Goal: Book appointment/travel/reservation

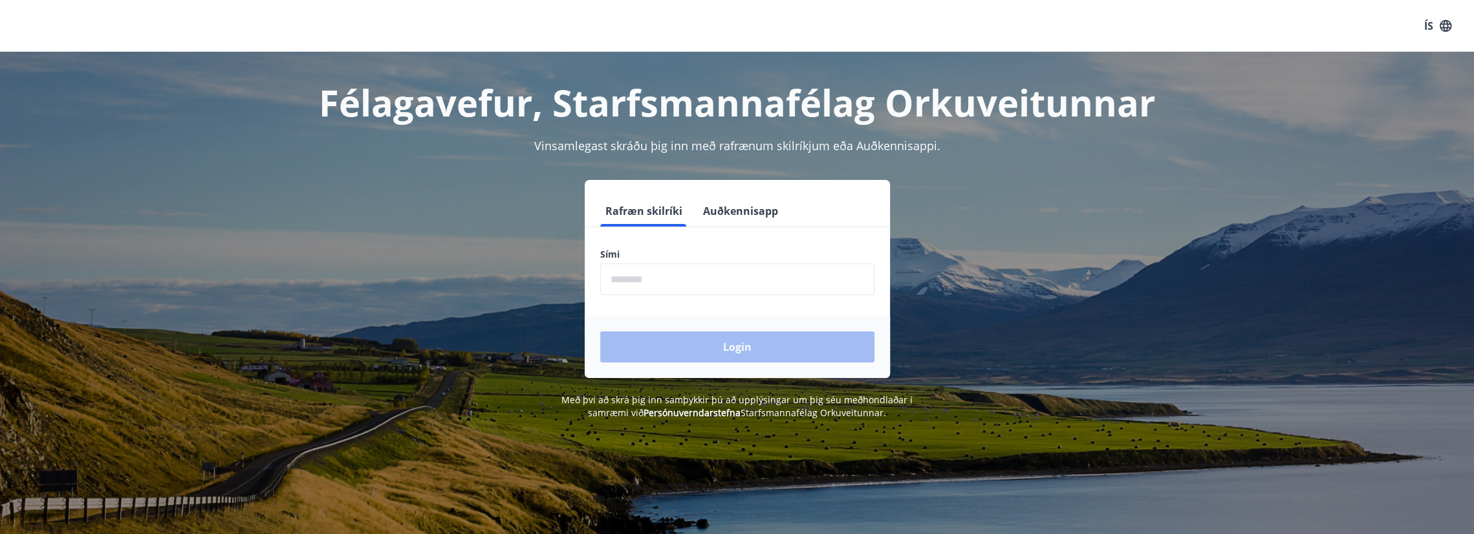
click at [688, 275] on input "phone" at bounding box center [737, 279] width 274 height 32
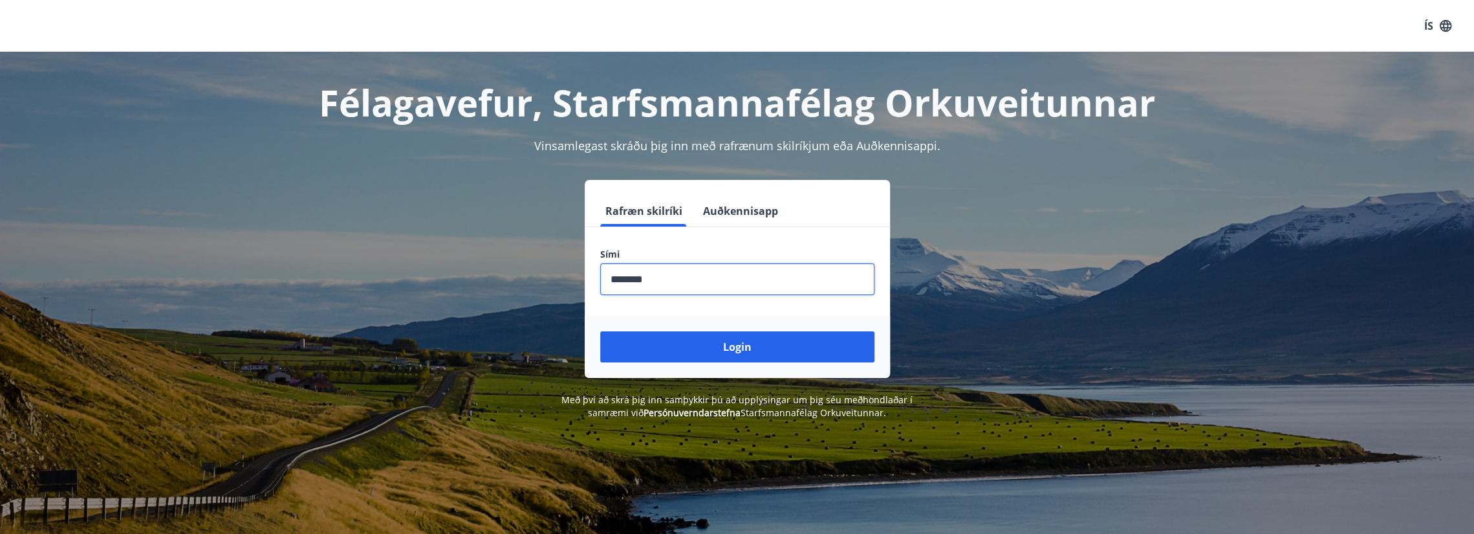
type input "********"
click at [600, 331] on button "Login" at bounding box center [737, 346] width 274 height 31
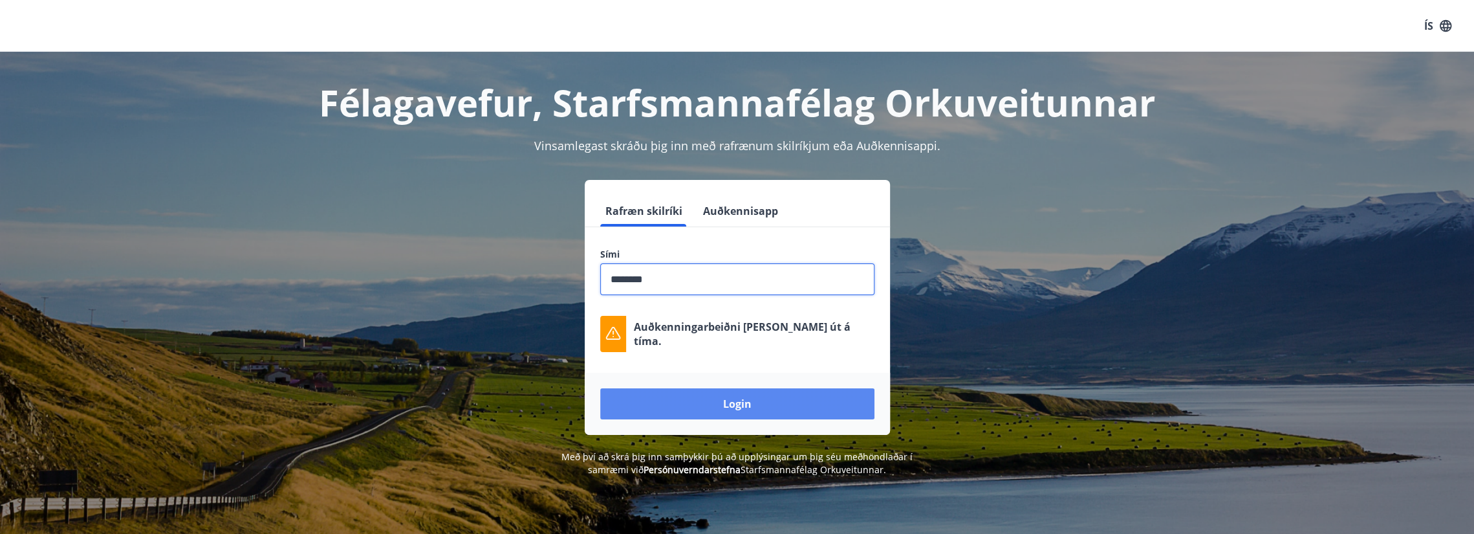
click at [718, 397] on button "Login" at bounding box center [737, 403] width 274 height 31
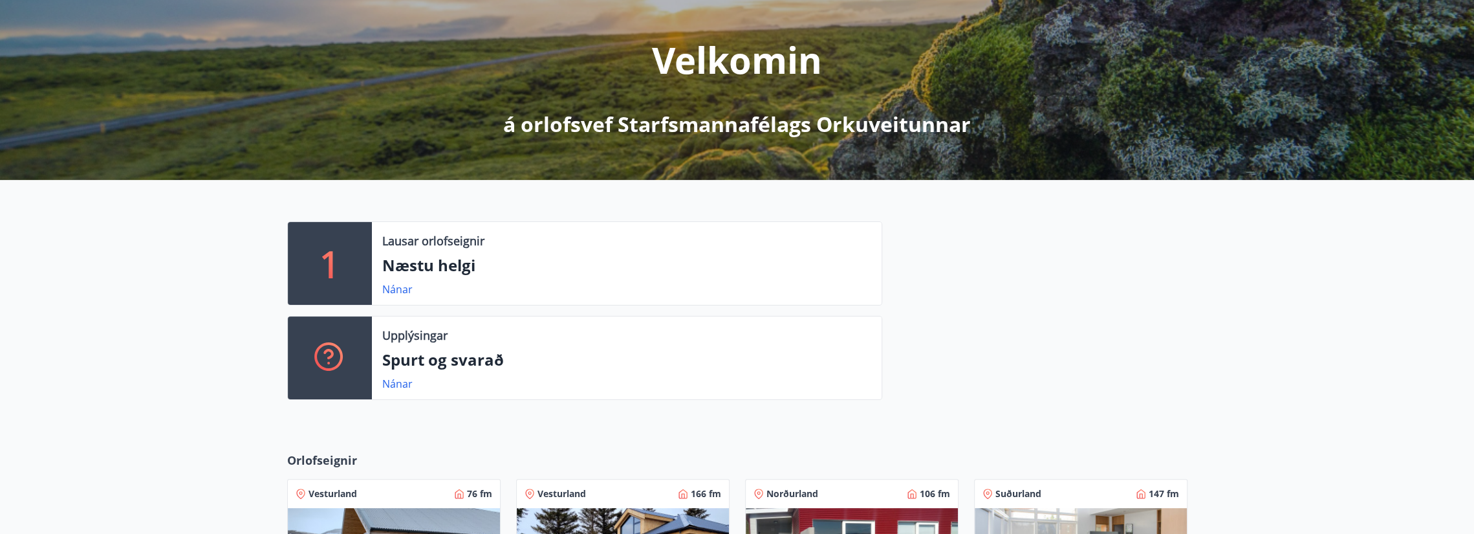
scroll to position [194, 0]
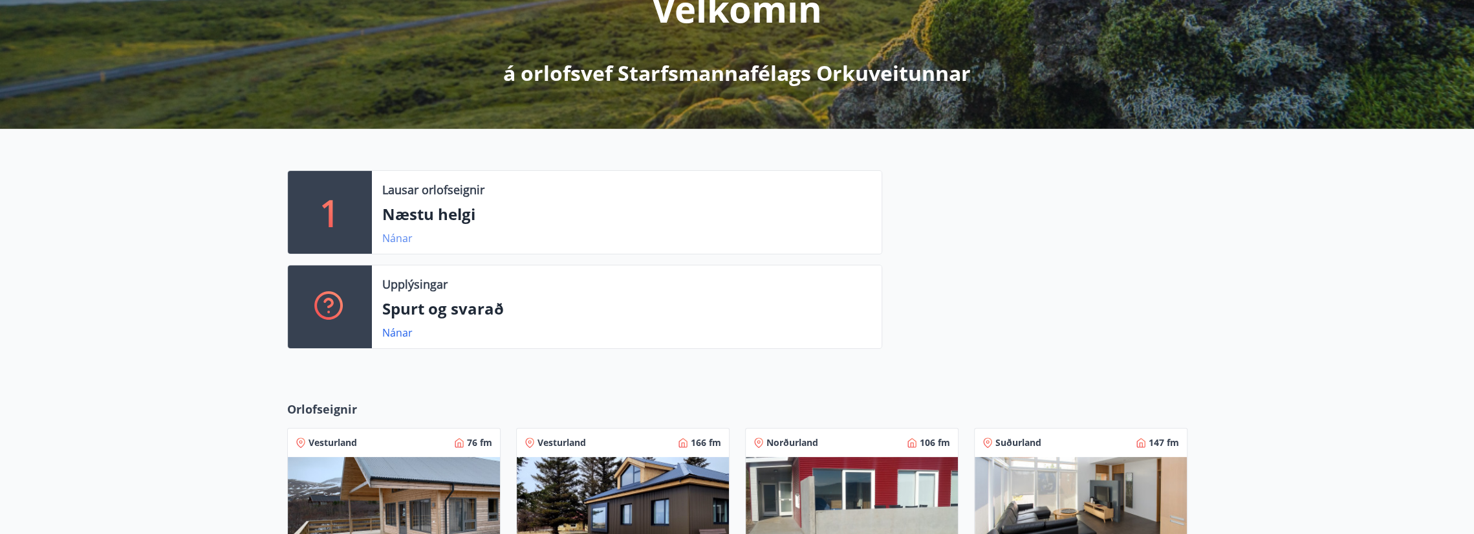
click at [388, 237] on link "Nánar" at bounding box center [397, 238] width 30 height 14
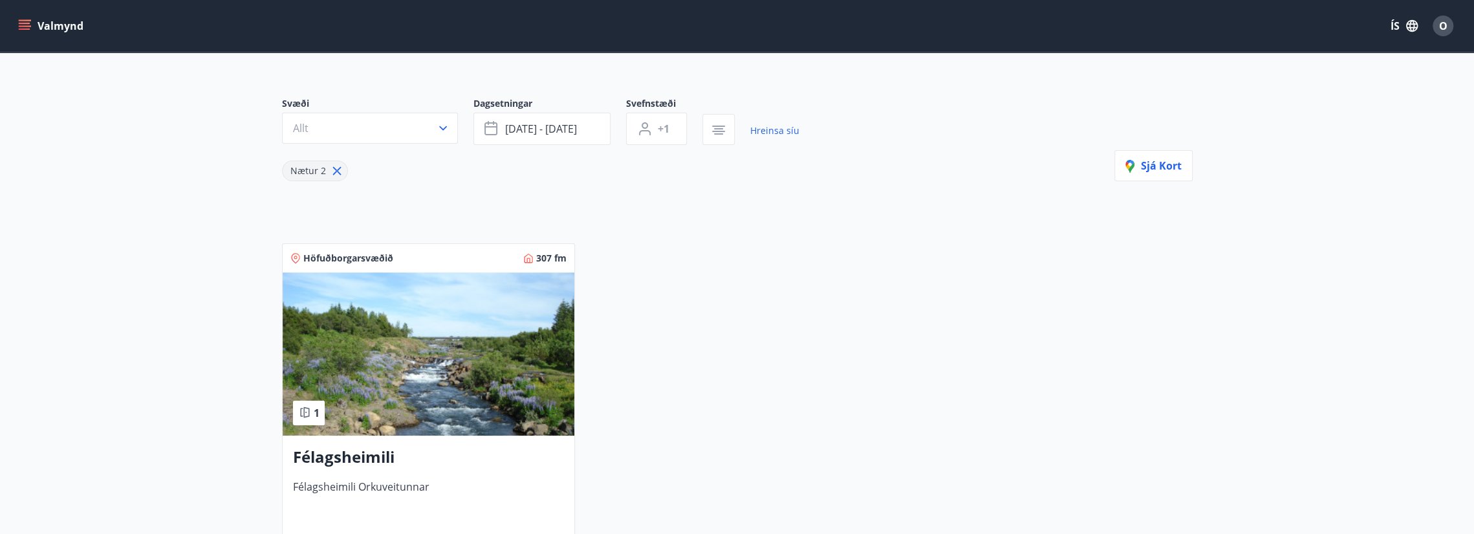
scroll to position [65, 0]
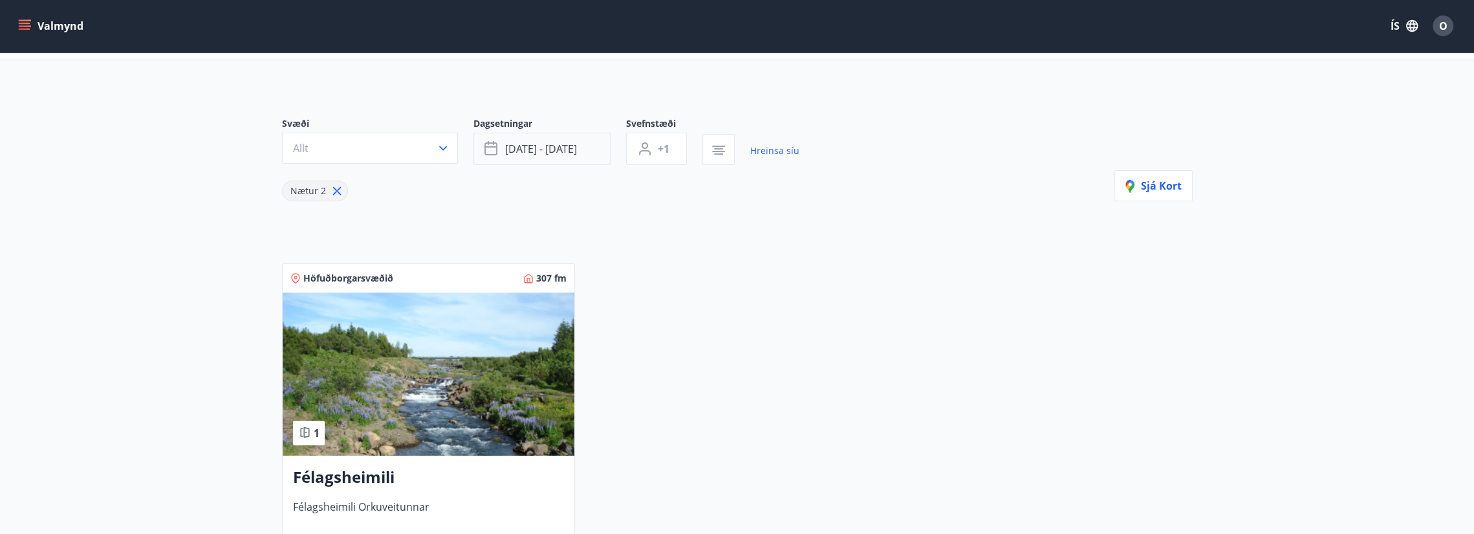
click at [578, 147] on button "[DATE] - [DATE]" at bounding box center [542, 149] width 137 height 32
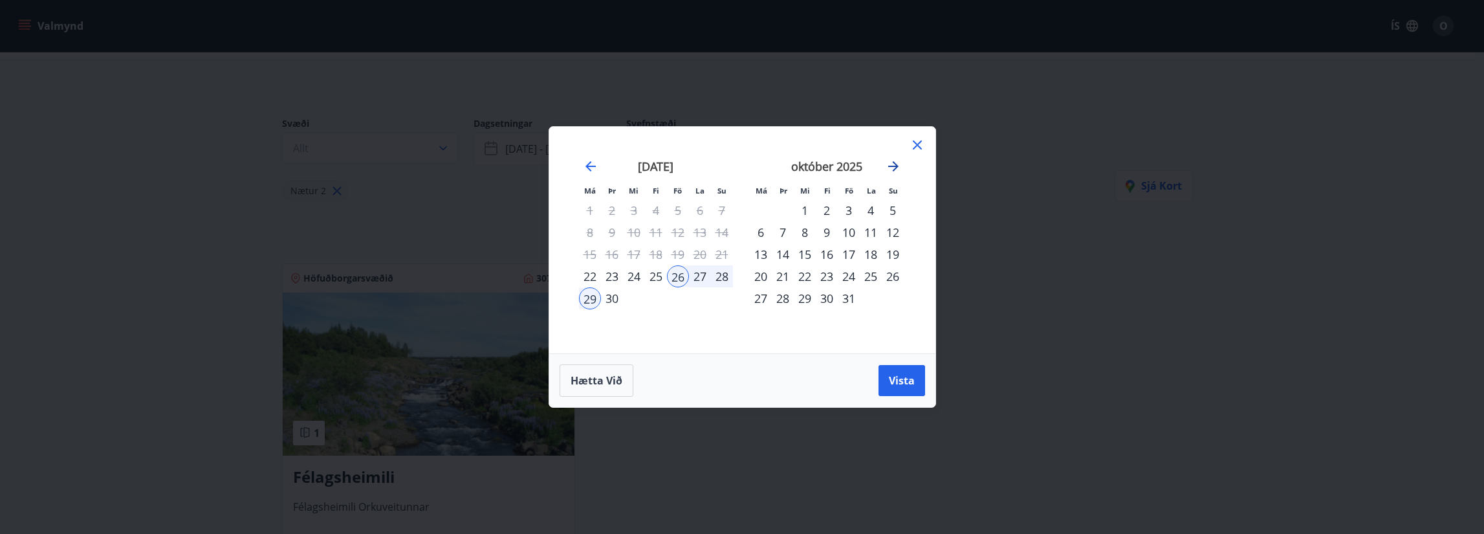
click at [897, 165] on icon "Move forward to switch to the next month." at bounding box center [894, 167] width 16 height 16
click at [901, 164] on icon "Move forward to switch to the next month." at bounding box center [894, 167] width 16 height 16
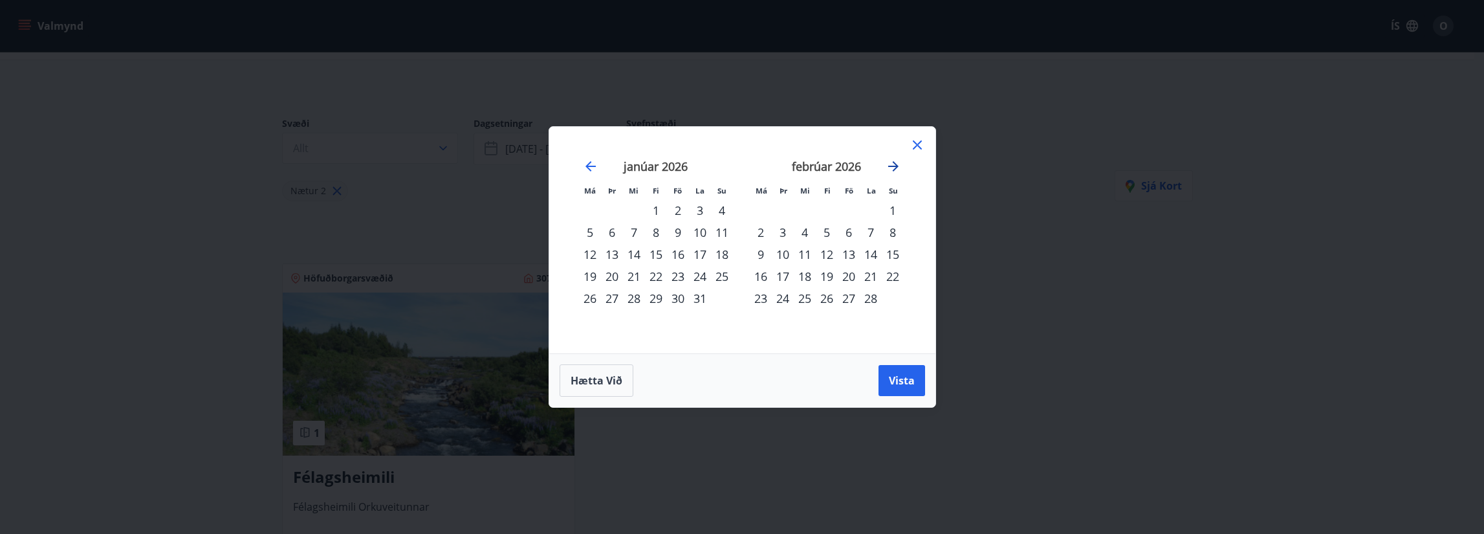
click at [901, 164] on icon "Move forward to switch to the next month." at bounding box center [894, 167] width 16 height 16
click at [845, 214] on div "1" at bounding box center [849, 210] width 22 height 22
click at [889, 366] on button "Vista" at bounding box center [902, 380] width 47 height 31
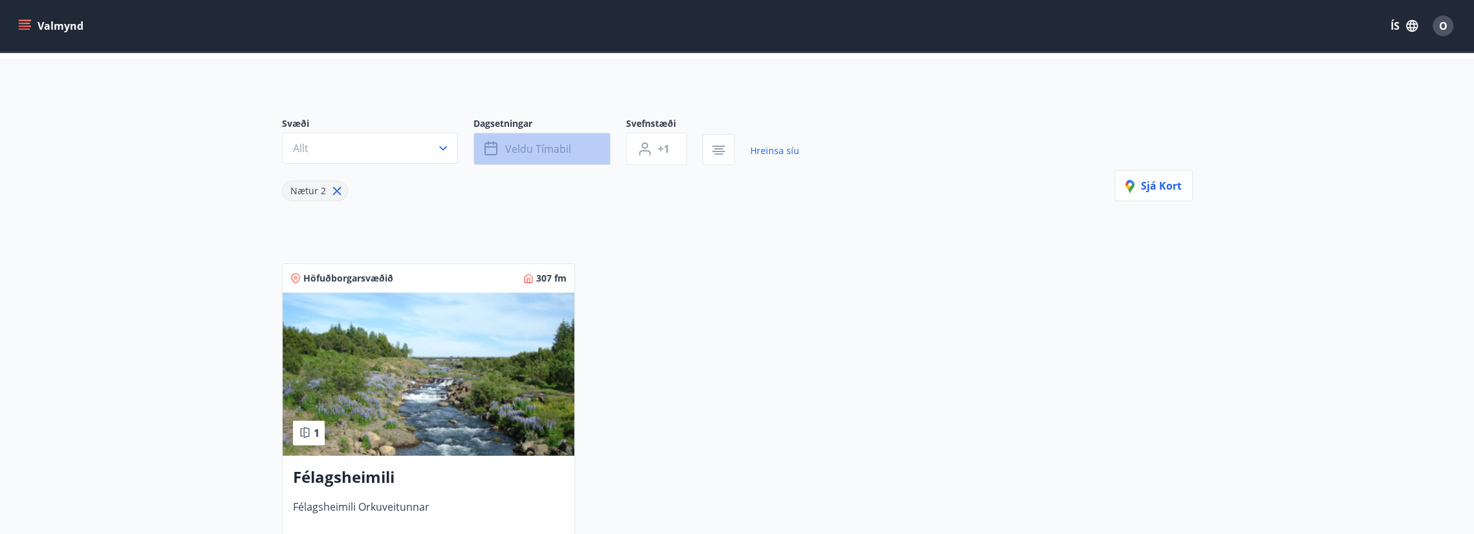
click at [553, 149] on span "Veldu tímabil" at bounding box center [538, 149] width 66 height 14
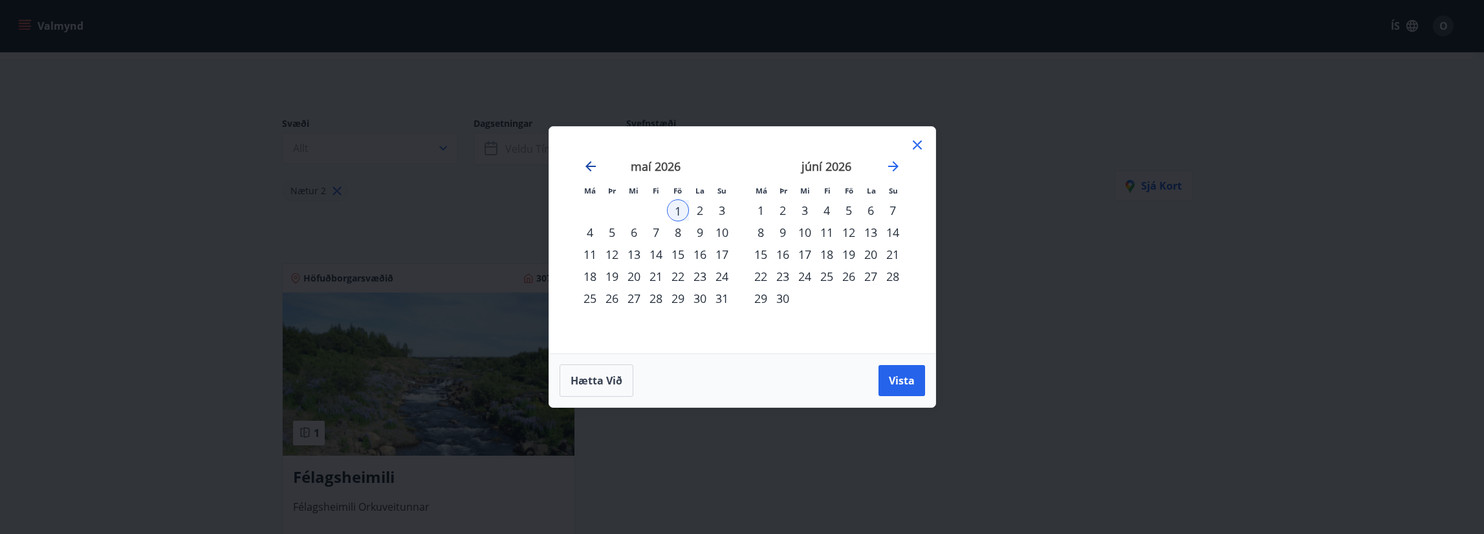
click at [597, 170] on icon "Move backward to switch to the previous month." at bounding box center [591, 167] width 16 height 16
click at [584, 161] on icon "Move backward to switch to the previous month." at bounding box center [591, 167] width 16 height 16
click at [595, 164] on icon "Move backward to switch to the previous month." at bounding box center [591, 167] width 16 height 16
click at [595, 162] on icon "Move backward to switch to the previous month." at bounding box center [591, 167] width 16 height 16
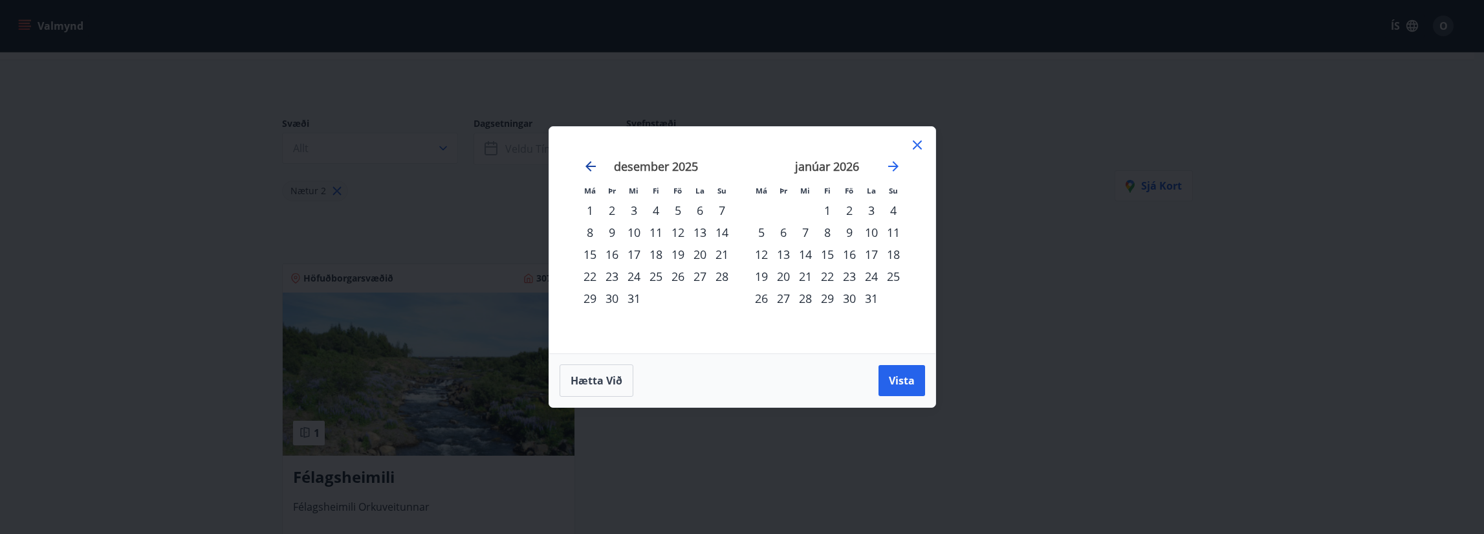
click at [595, 162] on icon "Move backward to switch to the previous month." at bounding box center [591, 167] width 16 height 16
click at [723, 278] on div "28" at bounding box center [722, 276] width 22 height 22
click at [889, 166] on icon "Move forward to switch to the next month." at bounding box center [893, 166] width 10 height 10
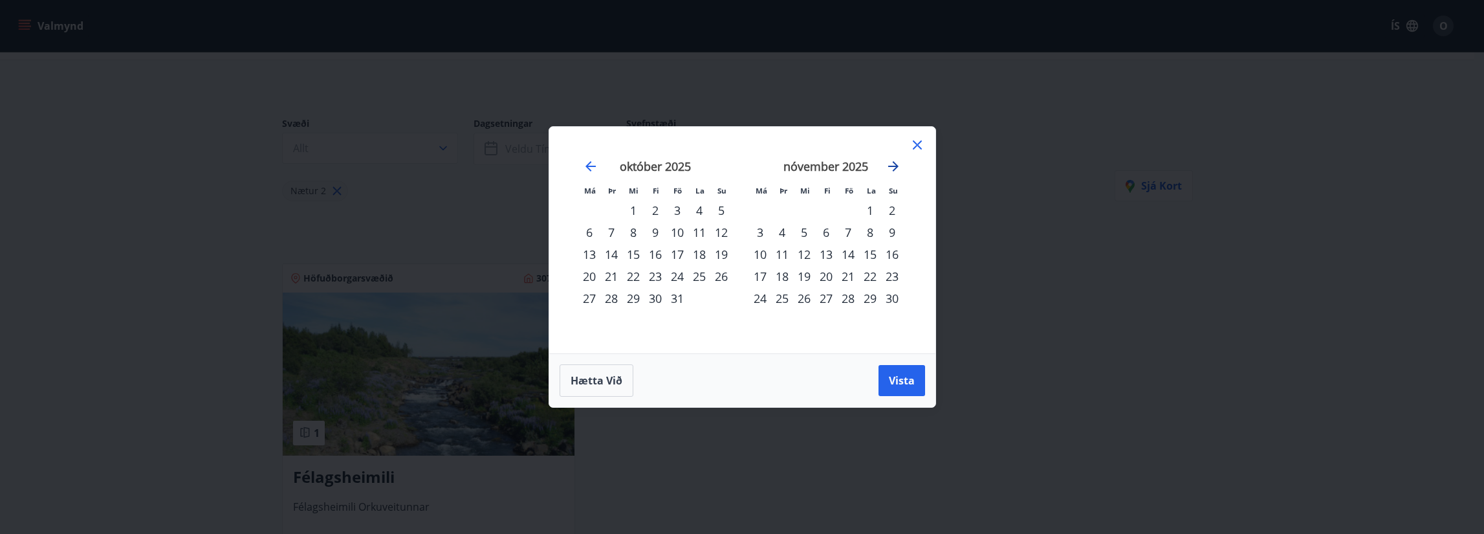
click at [889, 166] on icon "Move forward to switch to the next month." at bounding box center [893, 166] width 10 height 10
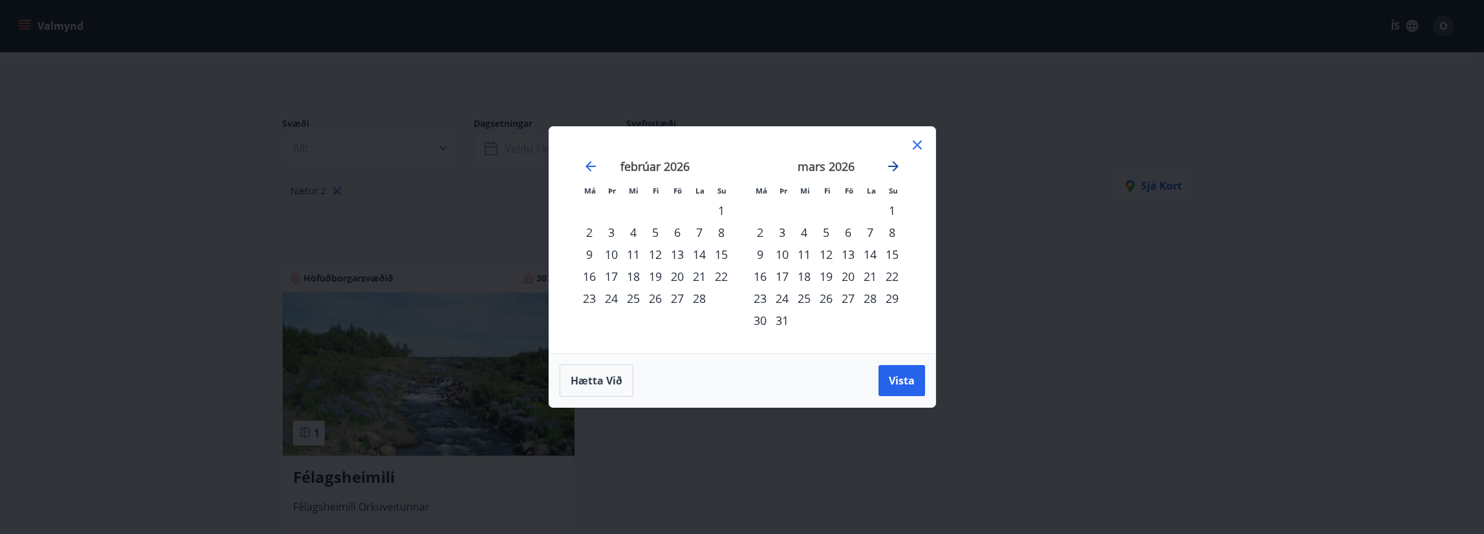
click at [889, 166] on icon "Move forward to switch to the next month." at bounding box center [893, 166] width 10 height 10
click at [762, 205] on div "1" at bounding box center [761, 210] width 22 height 22
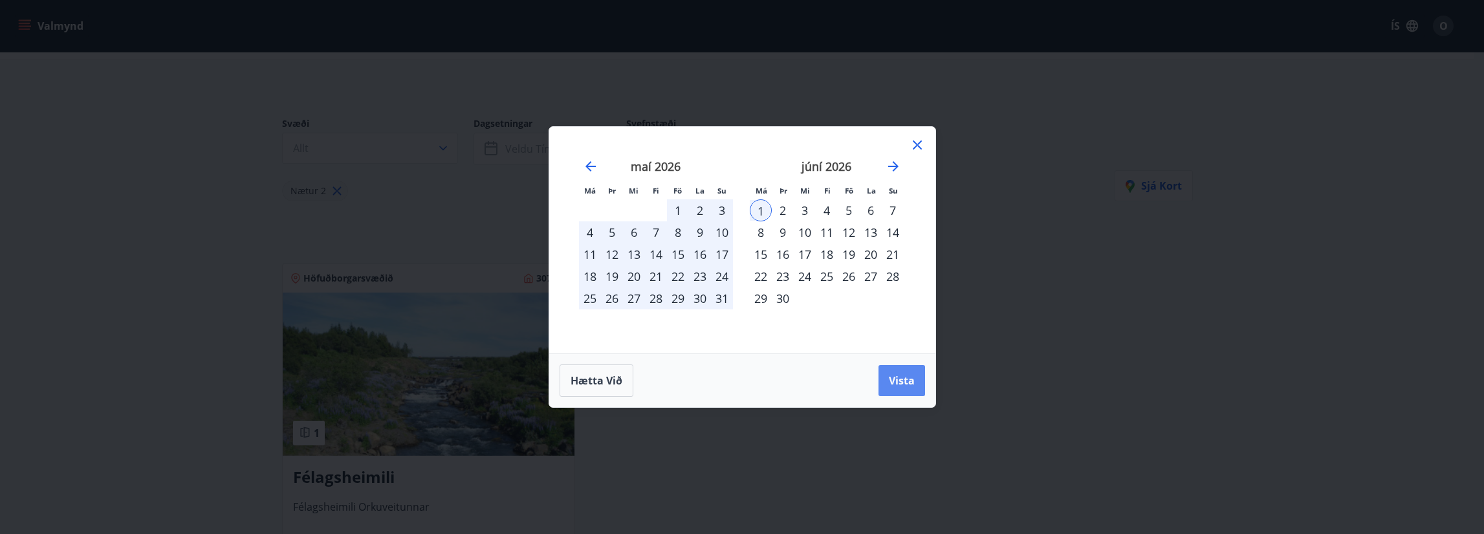
click at [901, 380] on span "Vista" at bounding box center [902, 380] width 26 height 14
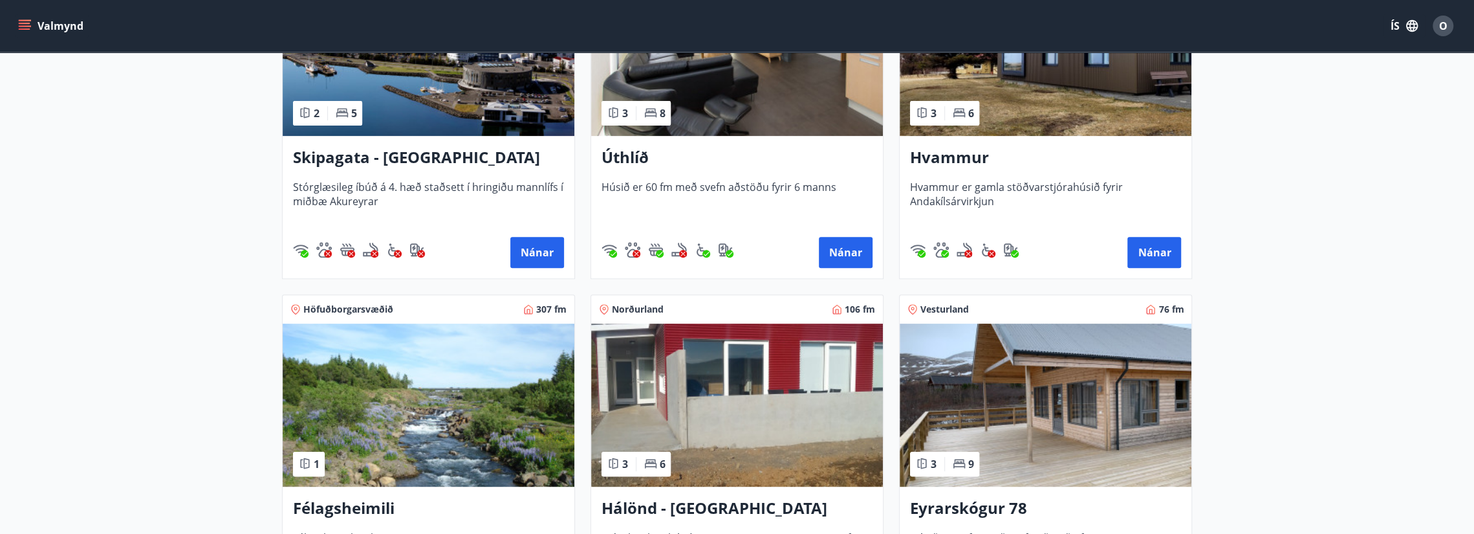
scroll to position [388, 0]
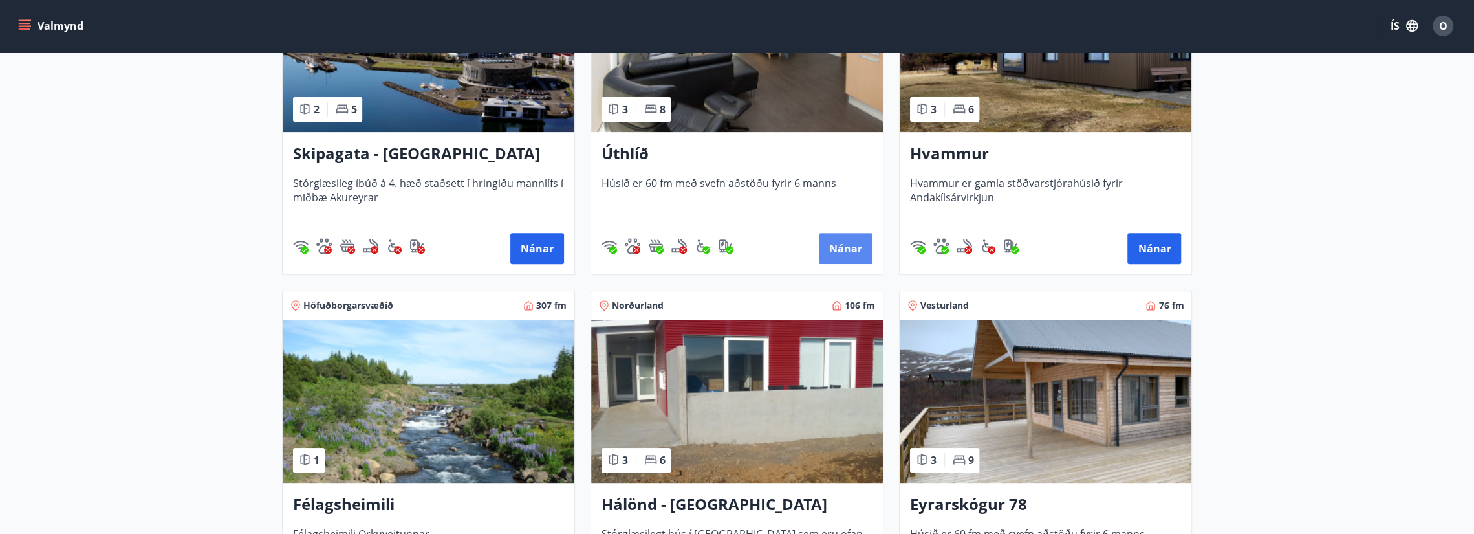
click at [845, 252] on button "Nánar" at bounding box center [846, 248] width 54 height 31
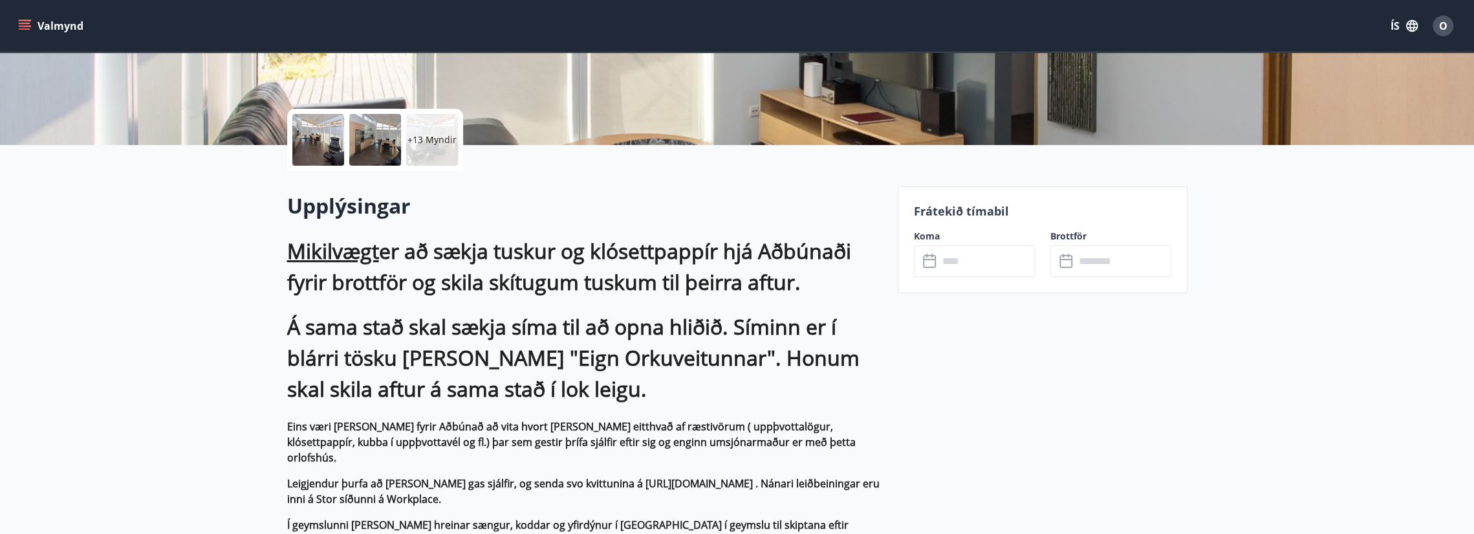
scroll to position [259, 0]
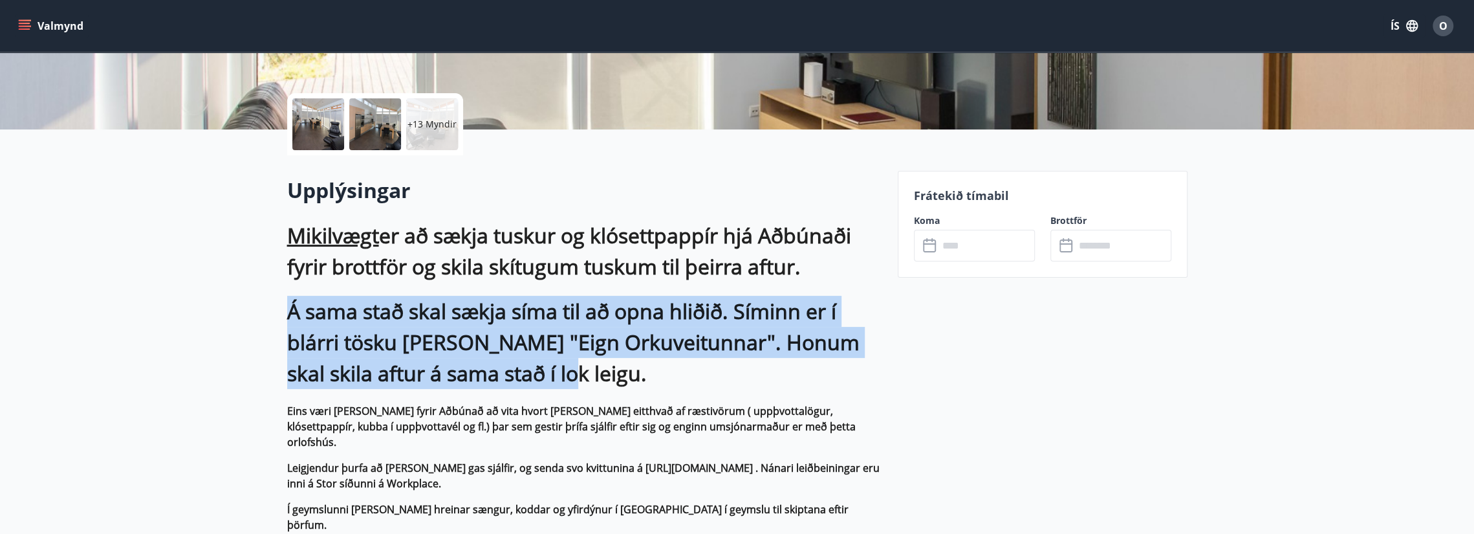
drag, startPoint x: 577, startPoint y: 378, endPoint x: 255, endPoint y: 317, distance: 328.0
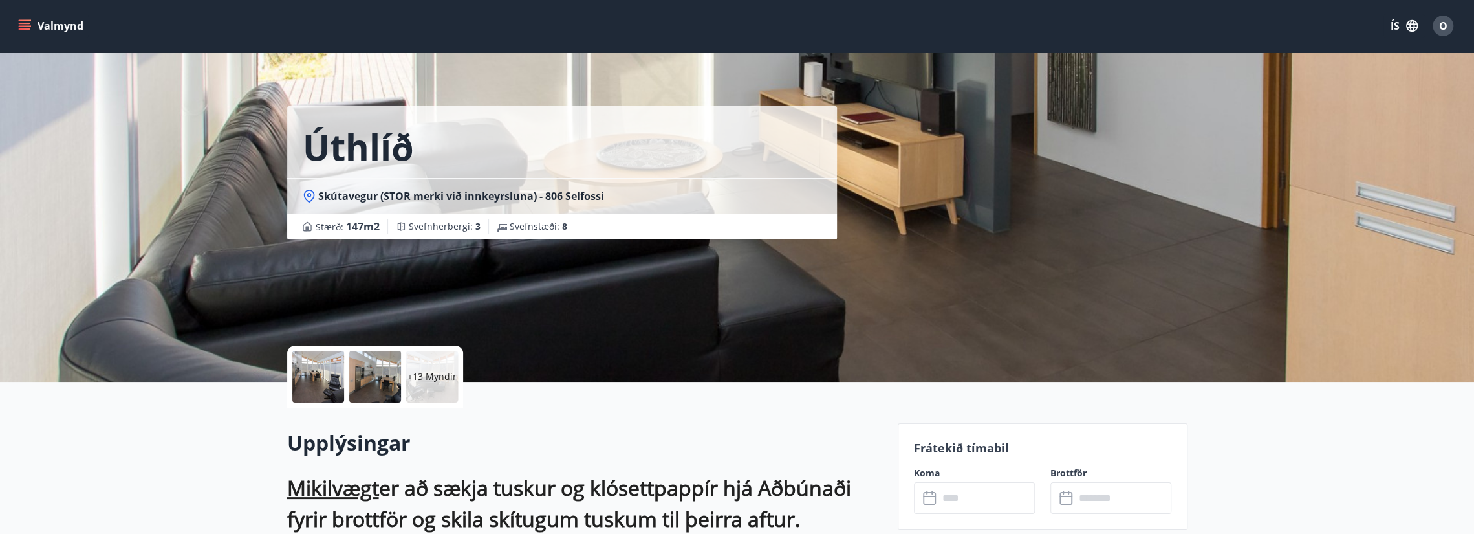
scroll to position [0, 0]
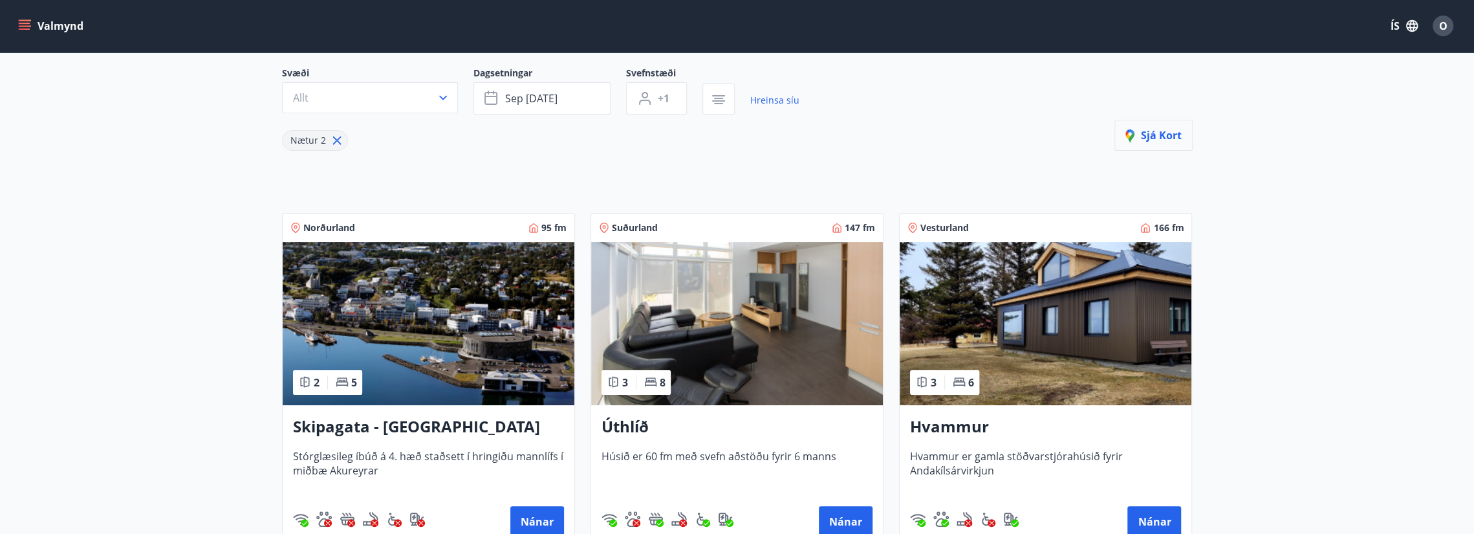
scroll to position [194, 0]
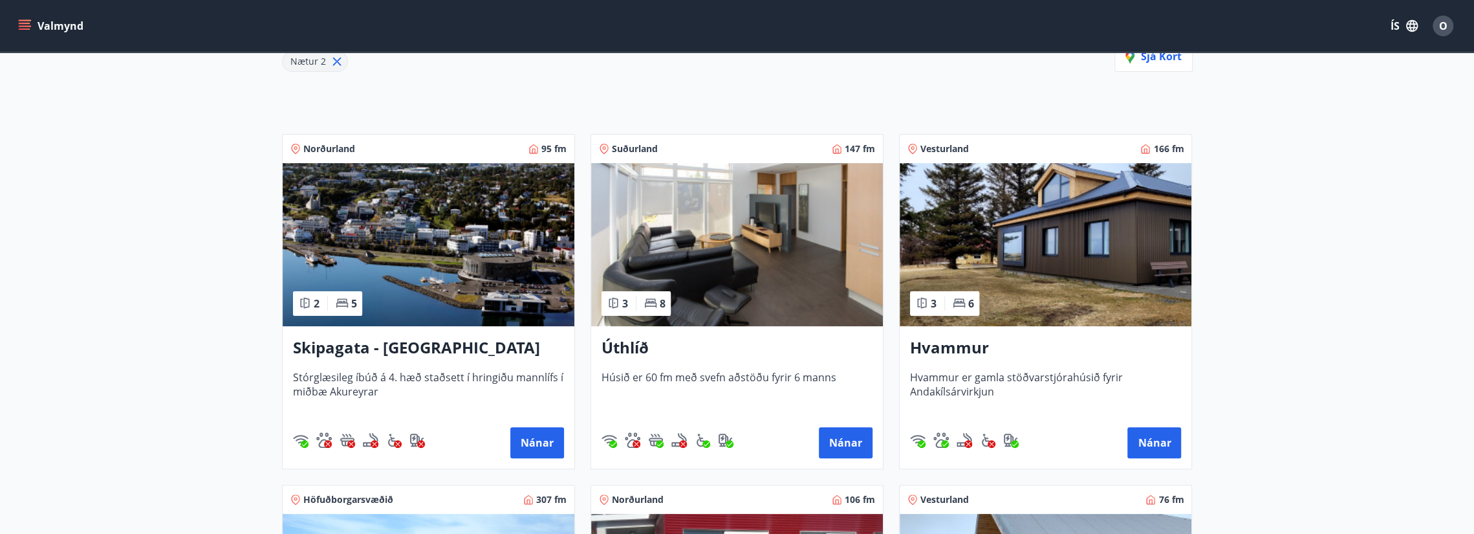
click at [995, 338] on h3 "Hvammur" at bounding box center [1045, 347] width 271 height 23
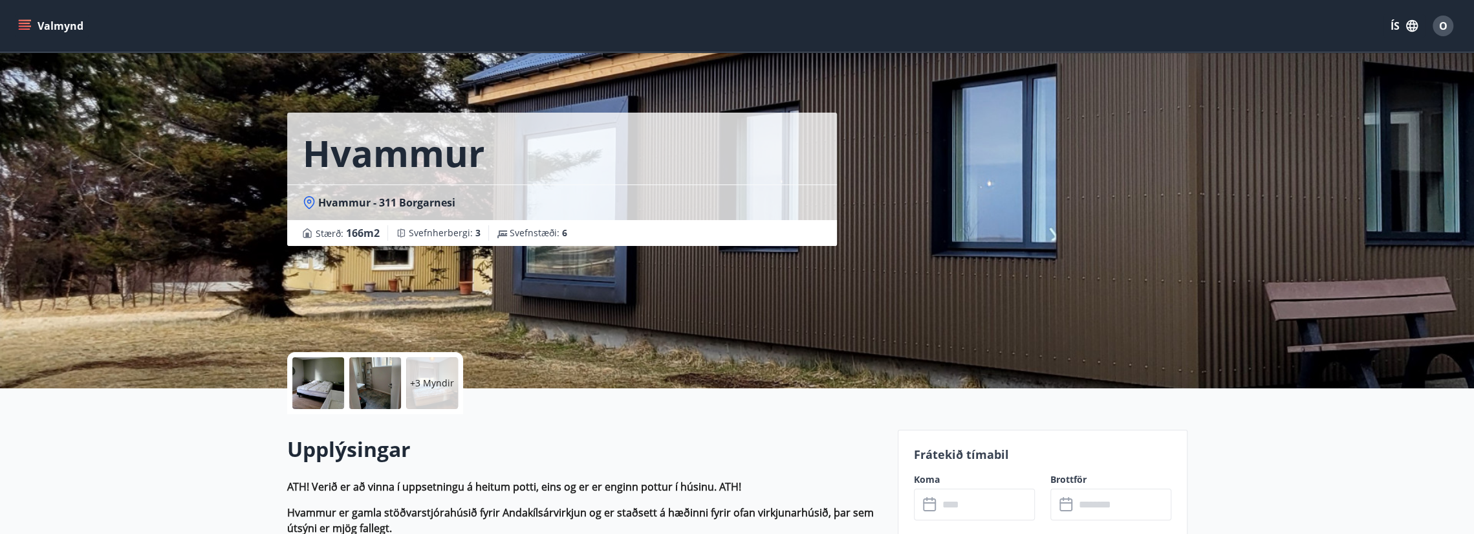
click at [356, 384] on div at bounding box center [375, 383] width 52 height 52
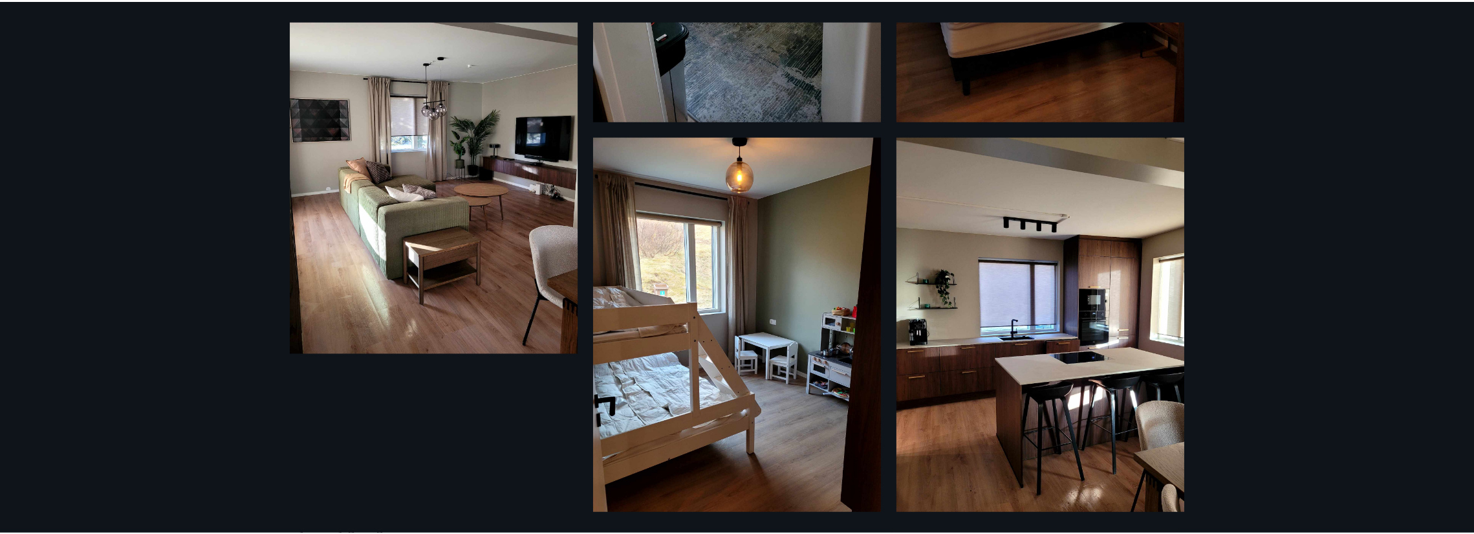
scroll to position [753, 0]
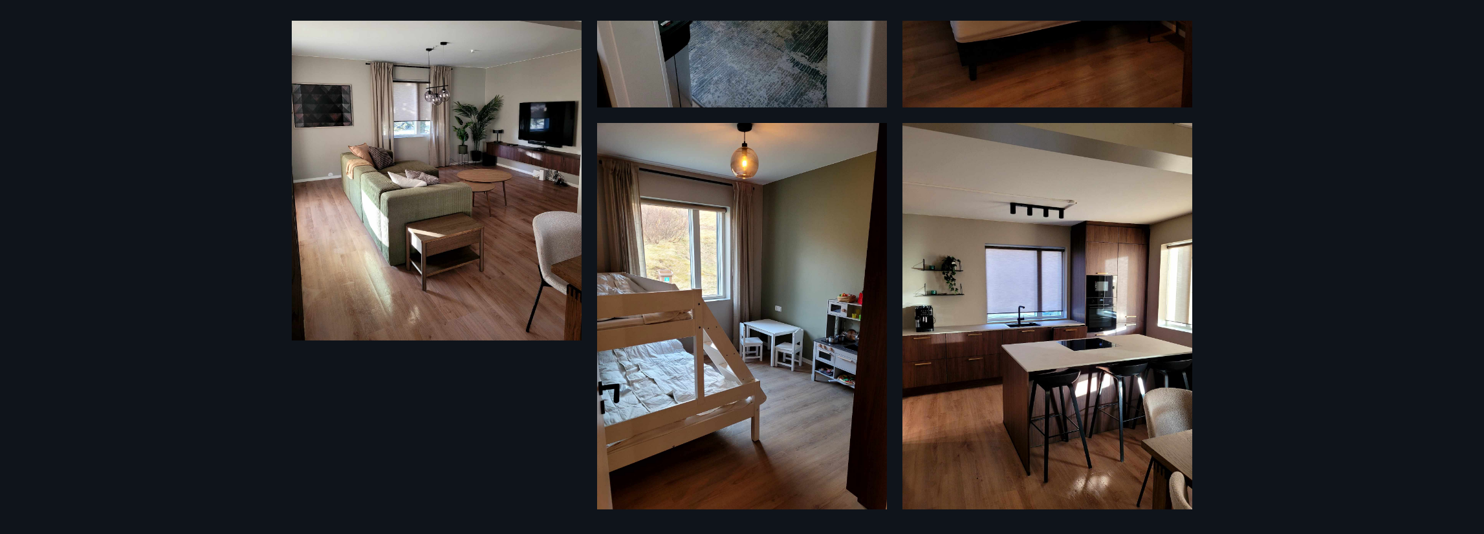
click at [1223, 263] on div "9 Myndir" at bounding box center [742, 267] width 1484 height 534
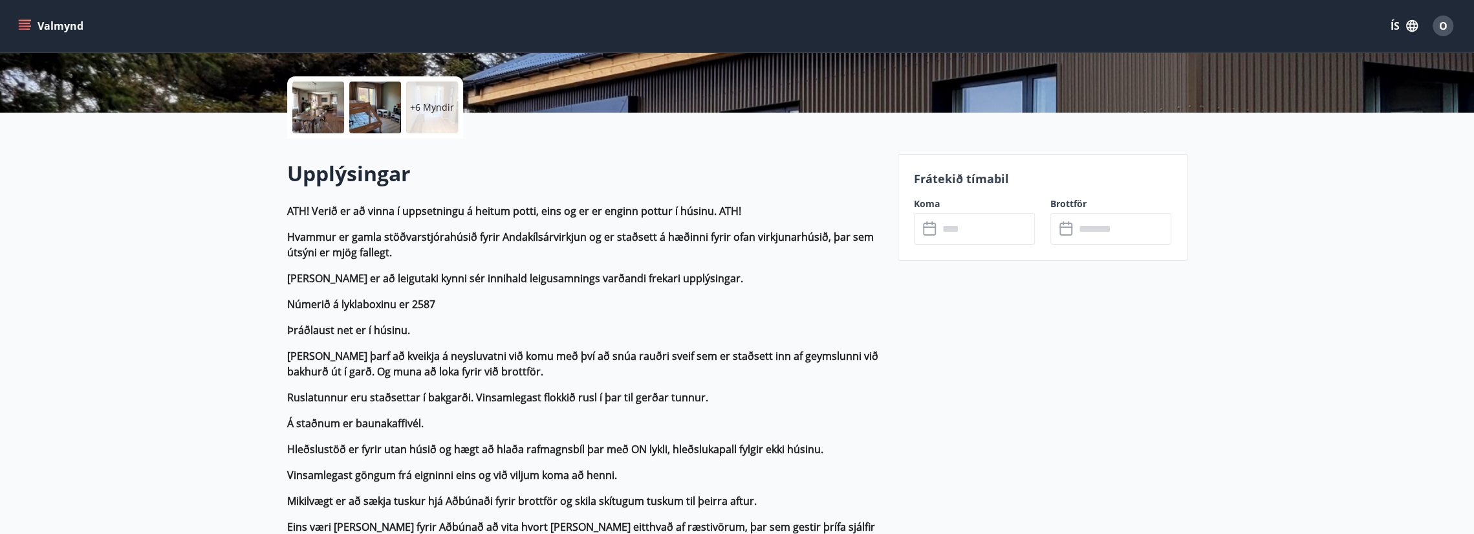
scroll to position [388, 0]
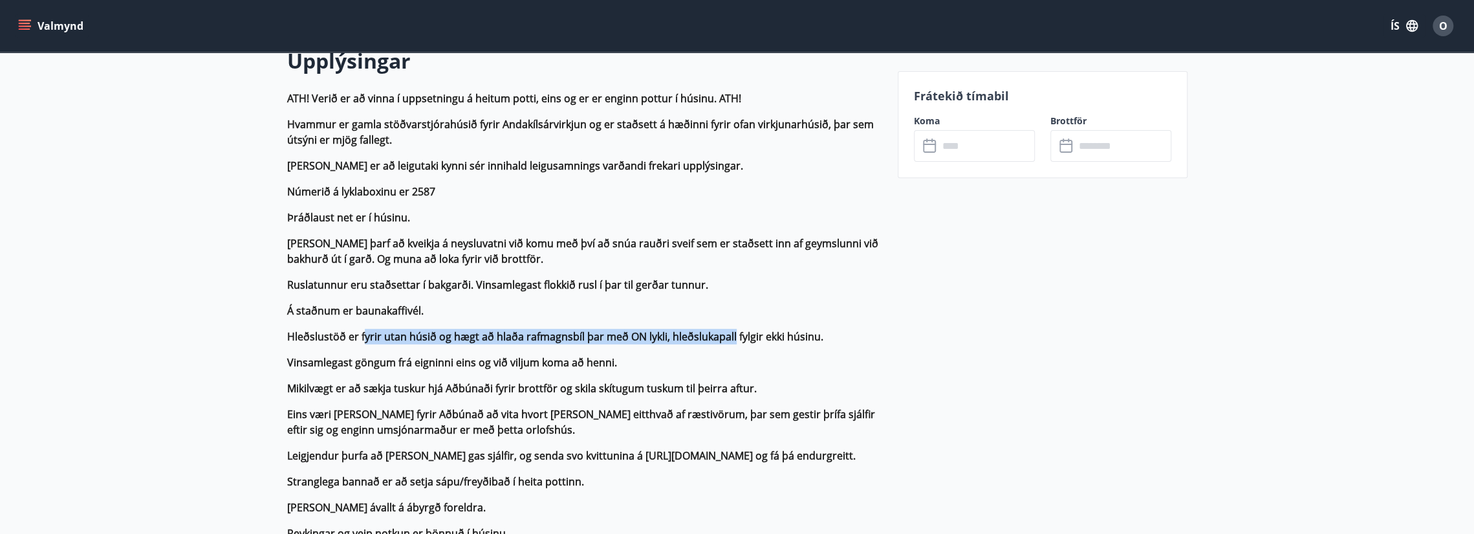
drag, startPoint x: 364, startPoint y: 331, endPoint x: 730, endPoint y: 334, distance: 365.6
click at [730, 334] on strong "Hleðslustöð er fyrir utan húsið og hægt að hlaða rafmagnsbíl þar með ON lykli, …" at bounding box center [555, 336] width 536 height 14
drag, startPoint x: 766, startPoint y: 336, endPoint x: 520, endPoint y: 334, distance: 246.5
click at [531, 336] on strong "Hleðslustöð er fyrir utan húsið og hægt að hlaða rafmagnsbíl þar með ON lykli, …" at bounding box center [555, 336] width 536 height 14
click at [497, 333] on strong "Hleðslustöð er fyrir utan húsið og hægt að hlaða rafmagnsbíl þar með ON lykli, …" at bounding box center [555, 336] width 536 height 14
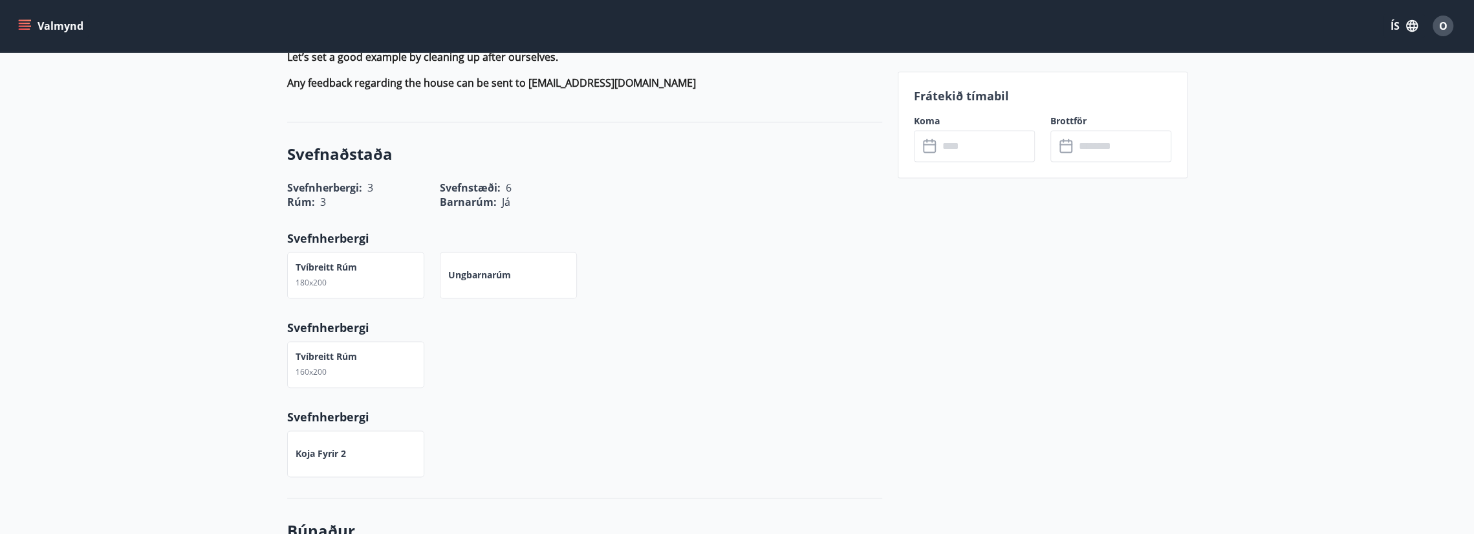
scroll to position [1812, 0]
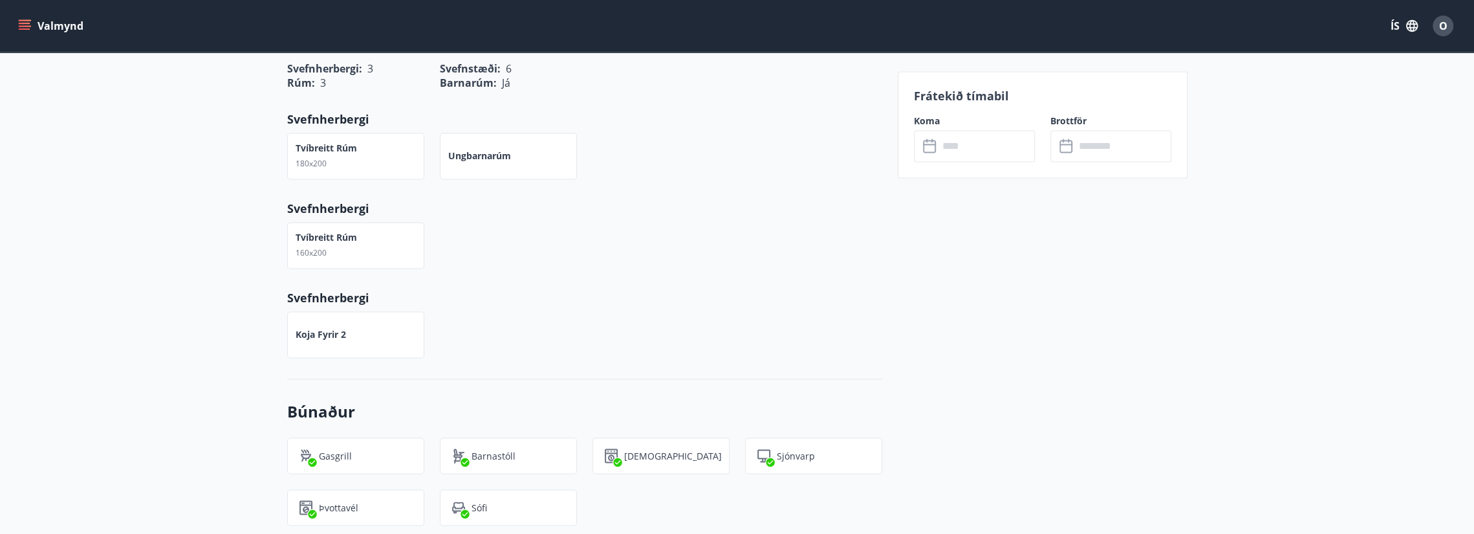
click at [318, 155] on div "Tvíbreitt rúm 180x200" at bounding box center [326, 156] width 61 height 28
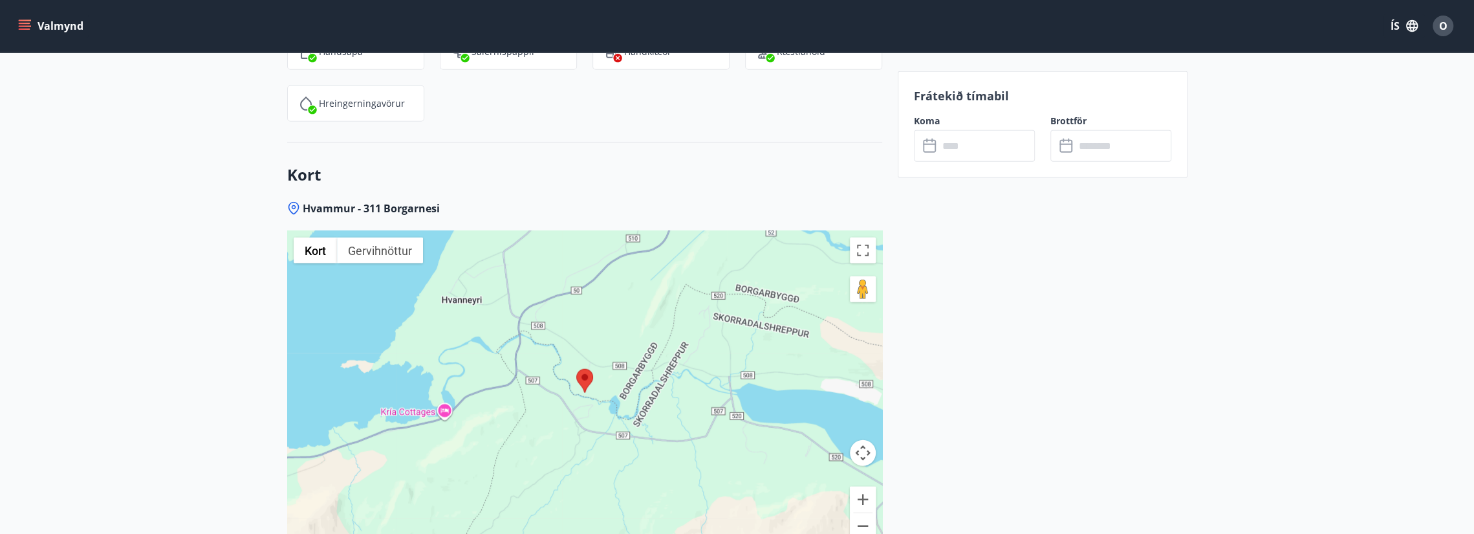
scroll to position [2920, 0]
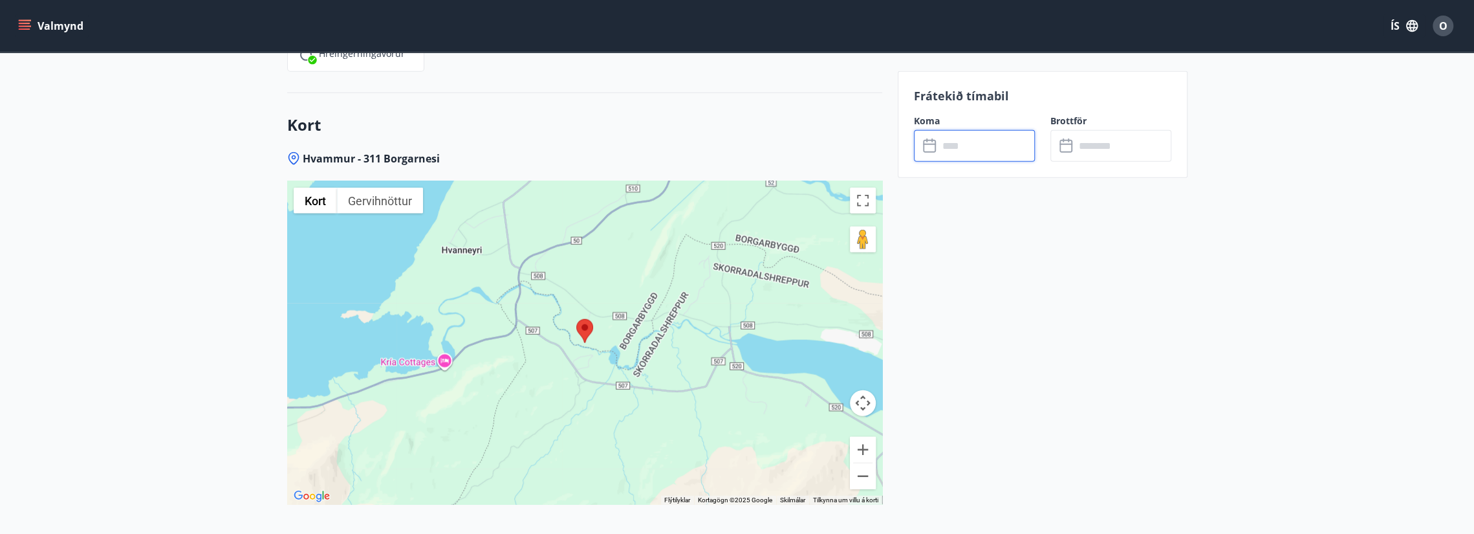
click at [991, 151] on input "text" at bounding box center [987, 146] width 96 height 32
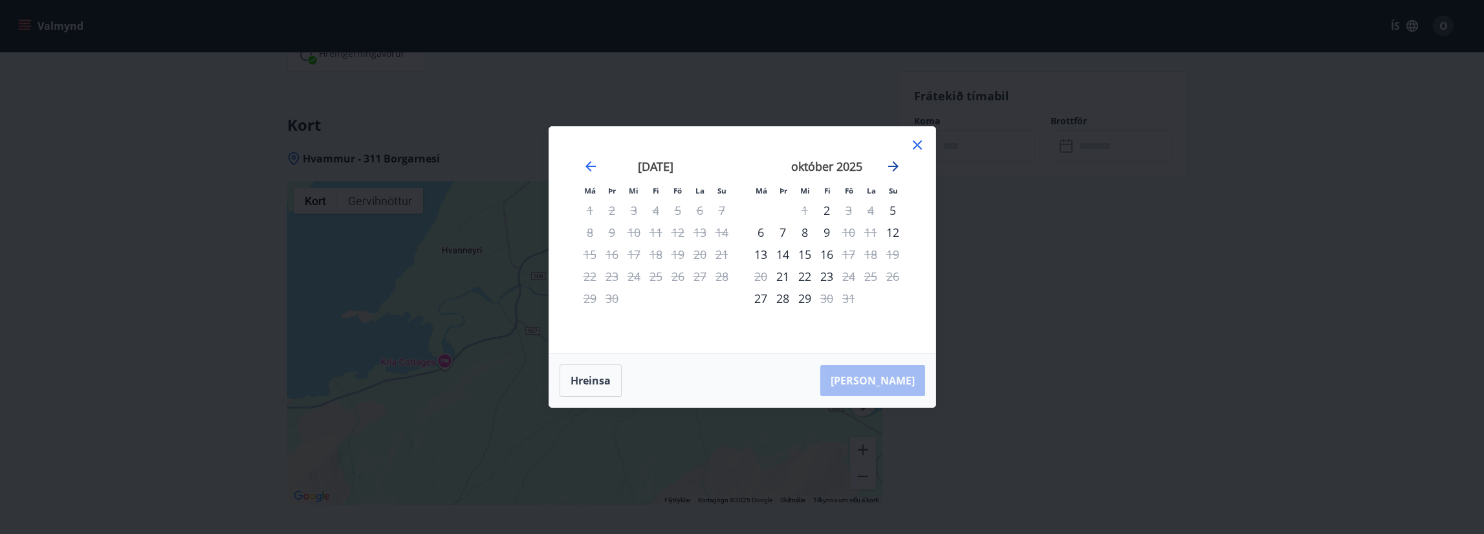
click at [895, 164] on icon "Move forward to switch to the next month." at bounding box center [893, 166] width 10 height 10
click at [896, 162] on icon "Move forward to switch to the next month." at bounding box center [894, 167] width 16 height 16
click at [601, 168] on div "janúar 2026" at bounding box center [656, 170] width 154 height 57
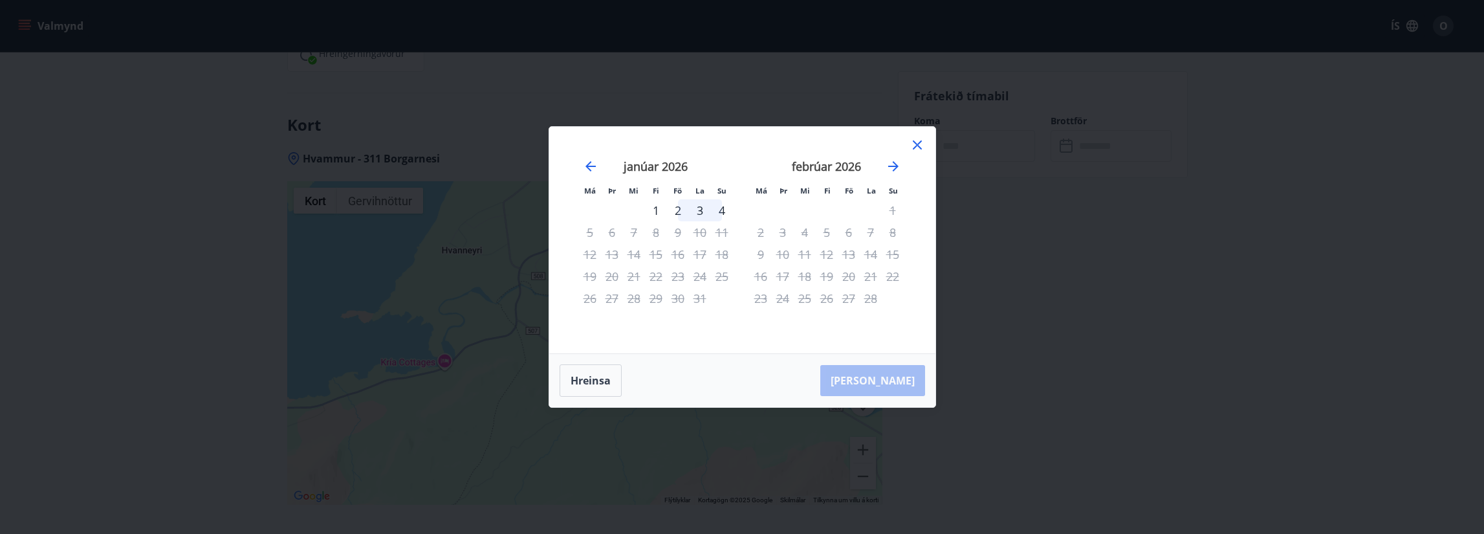
click at [599, 168] on div "janúar 2026" at bounding box center [656, 170] width 154 height 57
click at [585, 164] on icon "Move backward to switch to the previous month." at bounding box center [591, 167] width 16 height 16
click at [589, 164] on icon "Move backward to switch to the previous month." at bounding box center [591, 166] width 10 height 10
click at [896, 181] on div "nóvember 2025" at bounding box center [827, 170] width 154 height 57
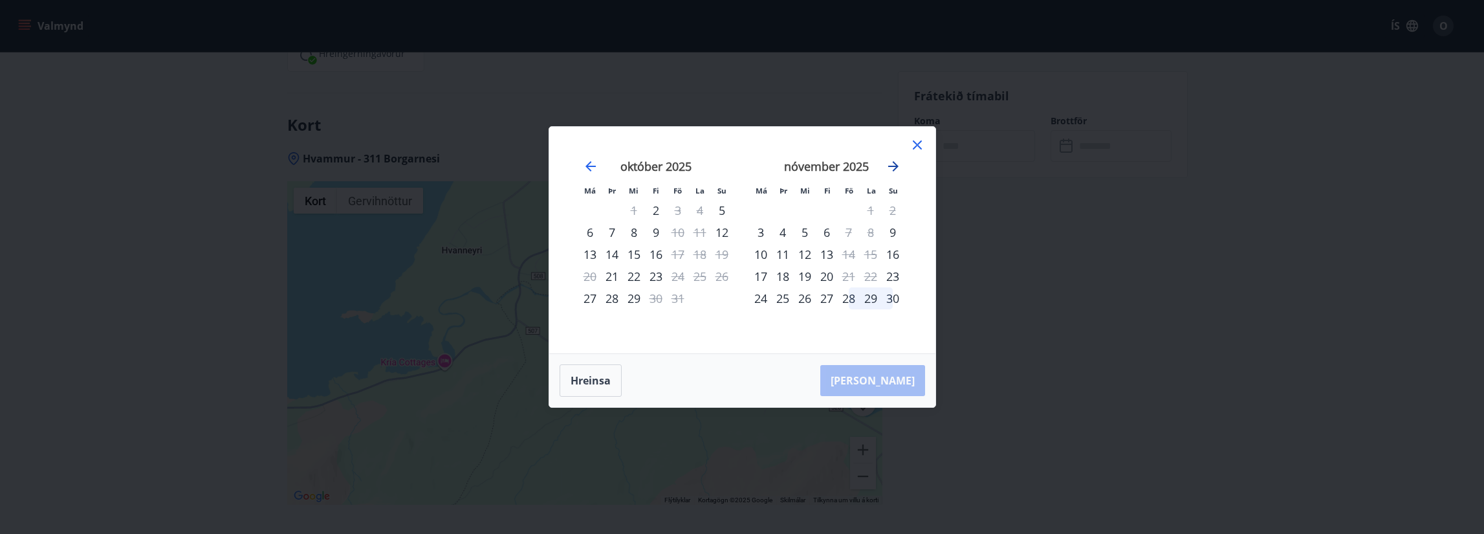
click at [895, 172] on icon "Move forward to switch to the next month." at bounding box center [894, 167] width 16 height 16
click at [871, 256] on div "20" at bounding box center [871, 254] width 22 height 22
click at [889, 256] on div "21" at bounding box center [893, 254] width 22 height 22
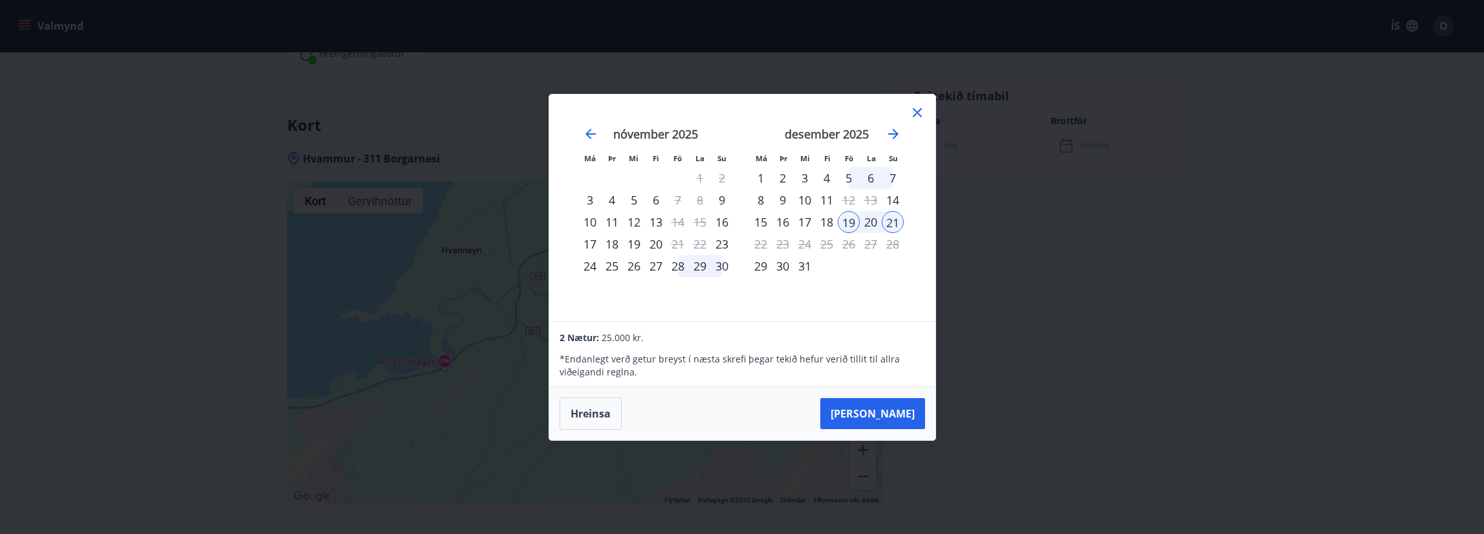
click at [756, 219] on div "15" at bounding box center [761, 222] width 22 height 22
click at [912, 119] on icon at bounding box center [918, 113] width 16 height 16
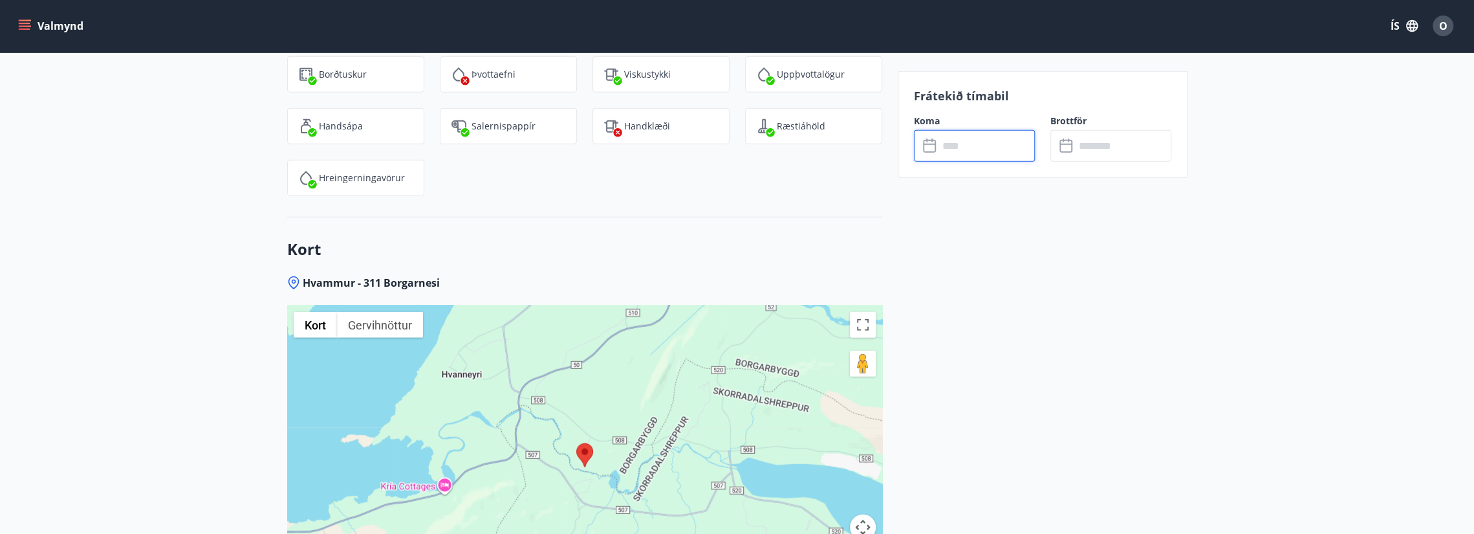
scroll to position [2791, 0]
